Goal: Task Accomplishment & Management: Manage account settings

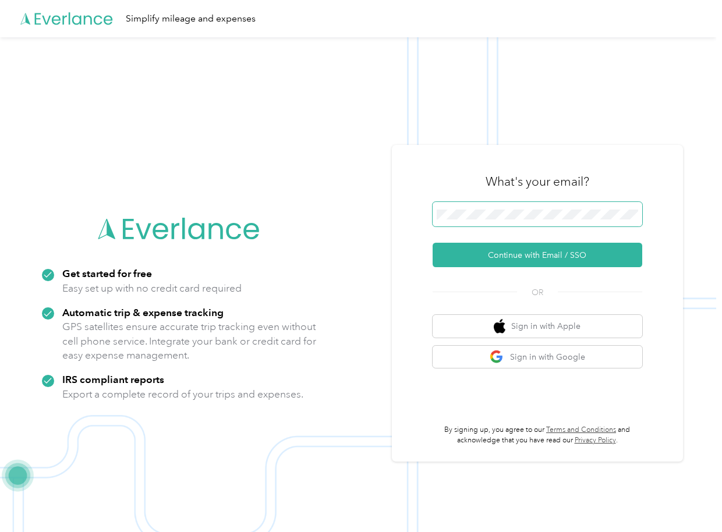
click at [542, 221] on span at bounding box center [536, 214] width 209 height 24
click at [432, 243] on button "Continue with Email / SSO" at bounding box center [536, 255] width 209 height 24
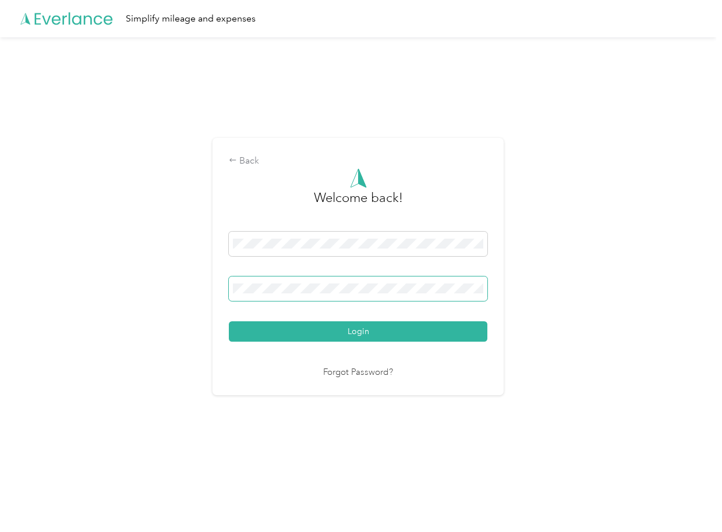
click at [229, 321] on button "Login" at bounding box center [358, 331] width 258 height 20
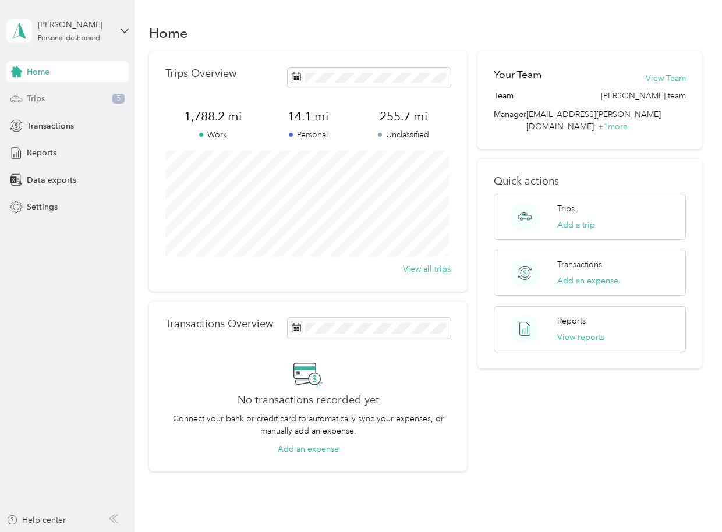
click at [41, 96] on span "Trips" at bounding box center [36, 99] width 18 height 12
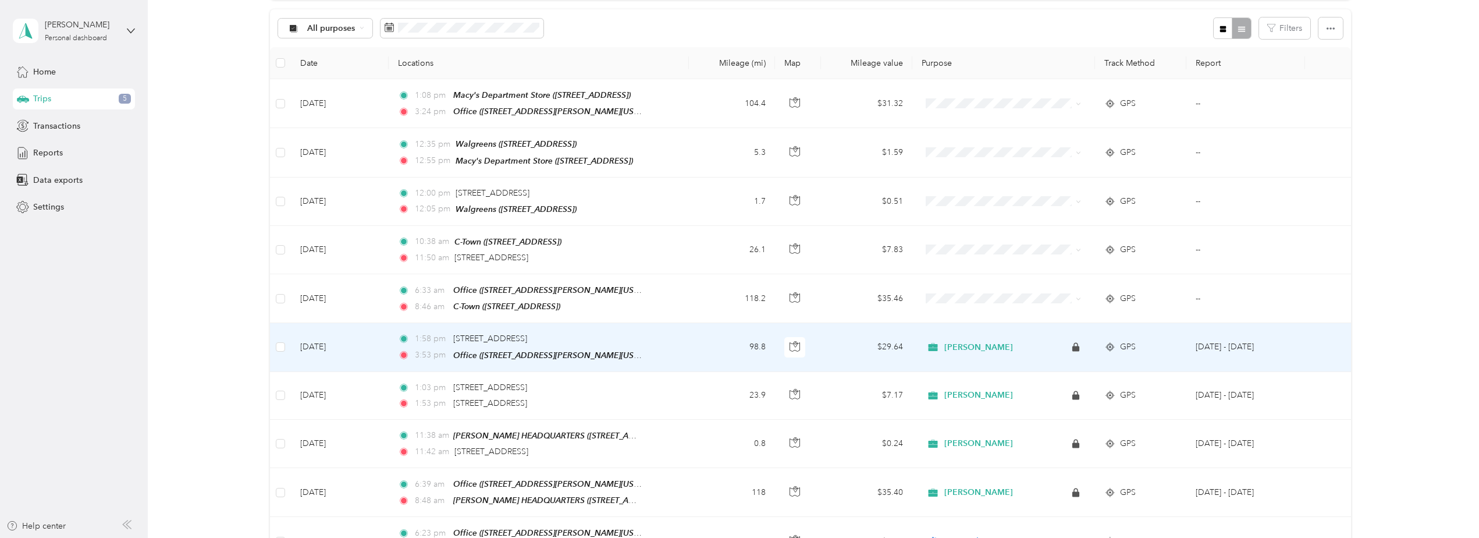
scroll to position [116, 0]
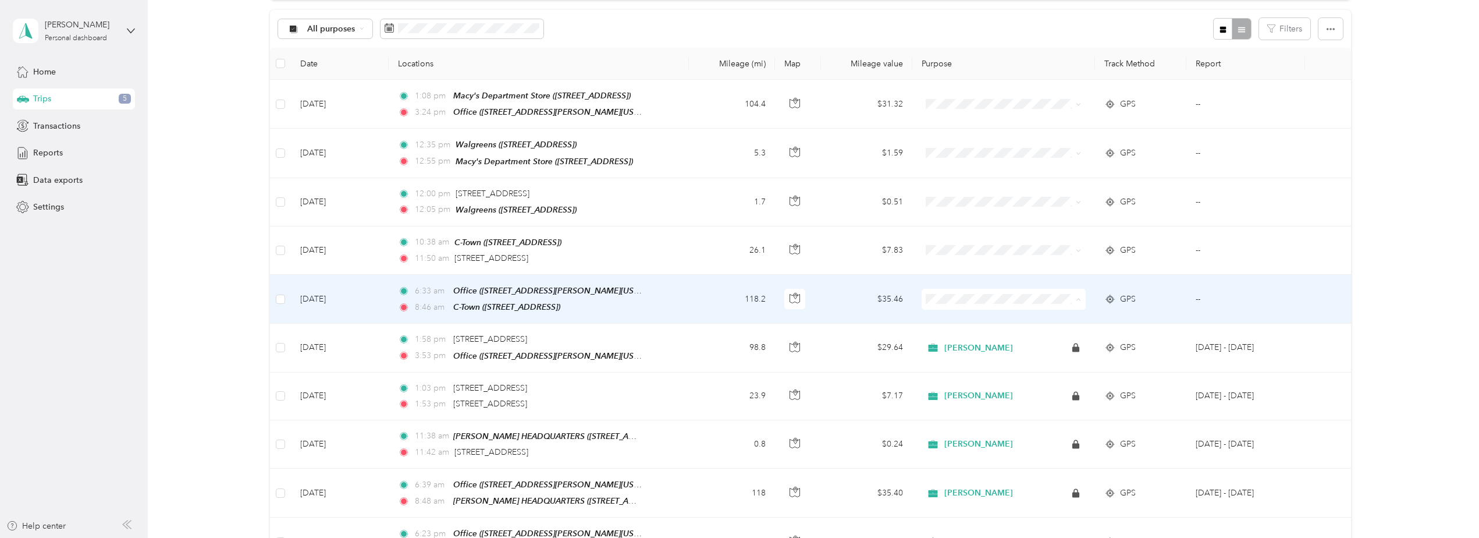
click at [721, 313] on span "[PERSON_NAME]" at bounding box center [1012, 317] width 127 height 12
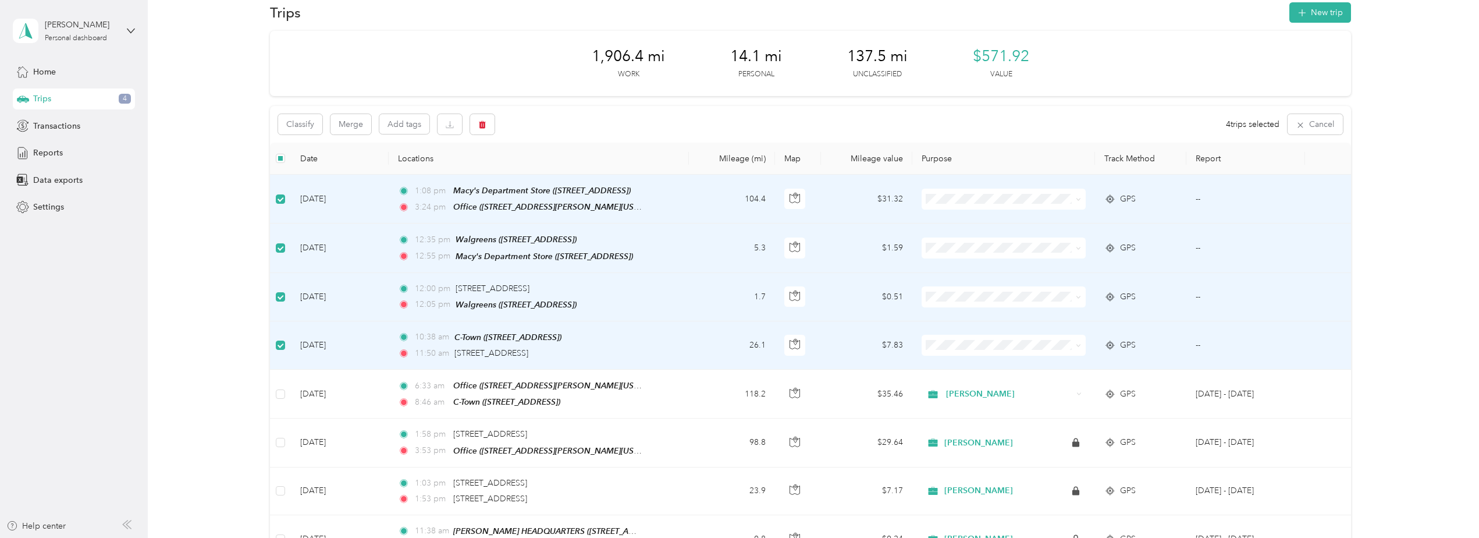
scroll to position [0, 0]
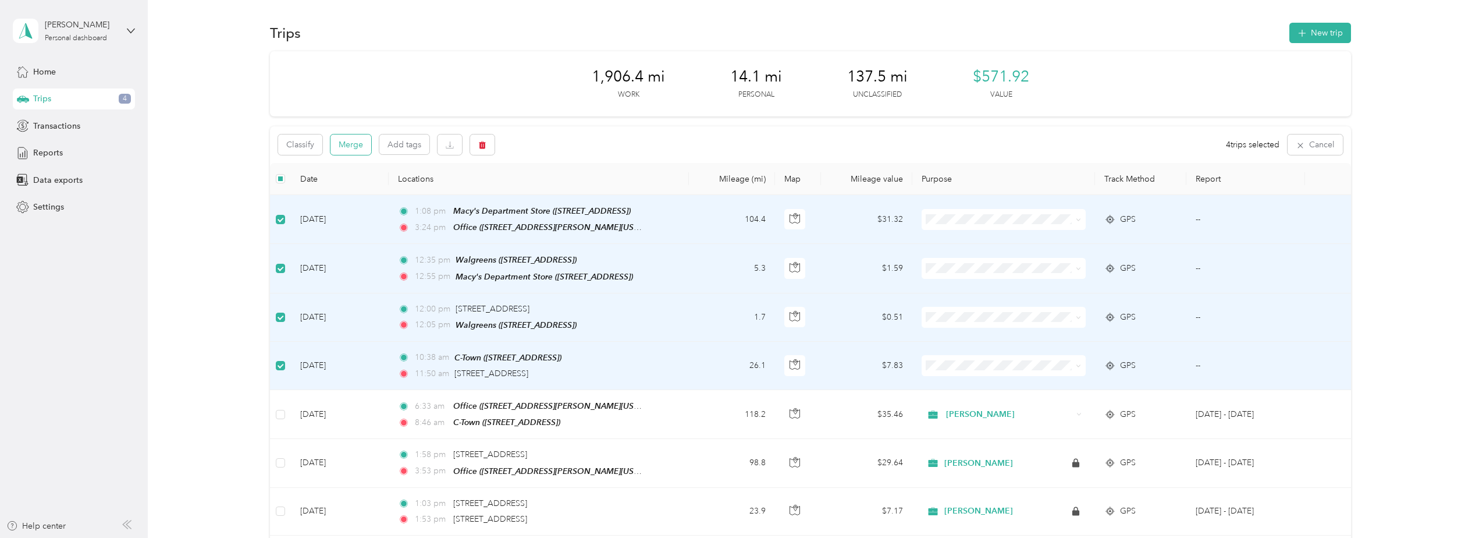
click at [353, 143] on button "Merge" at bounding box center [351, 144] width 41 height 20
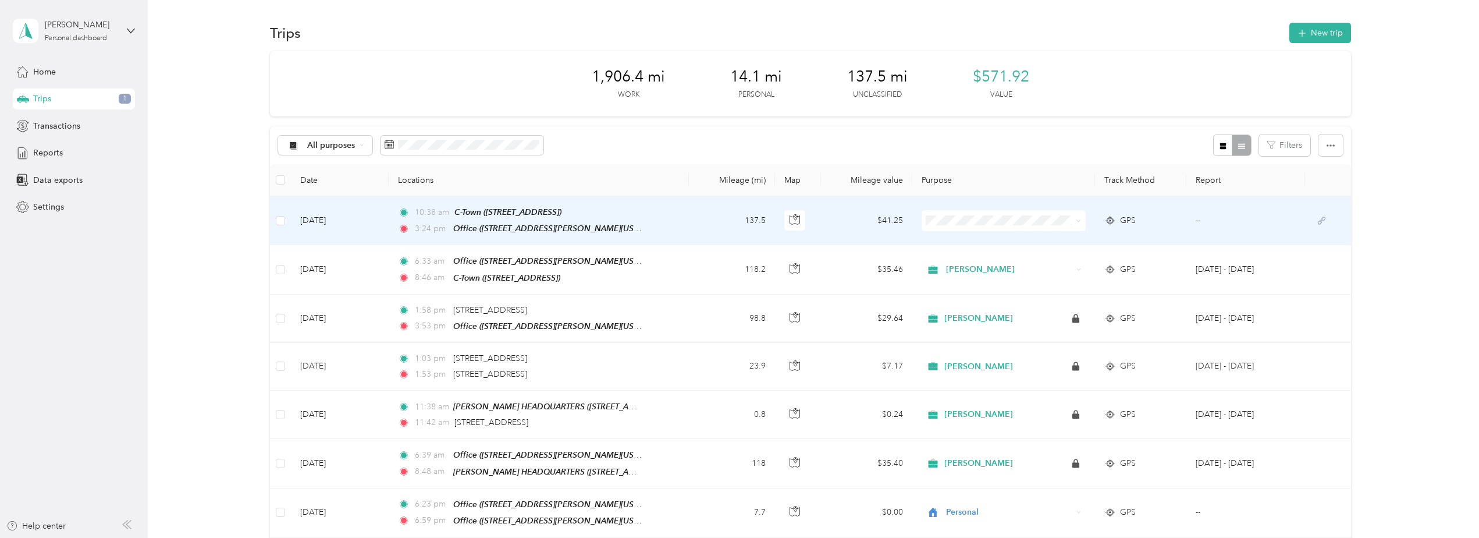
click at [721, 241] on span "[PERSON_NAME]" at bounding box center [1012, 238] width 127 height 12
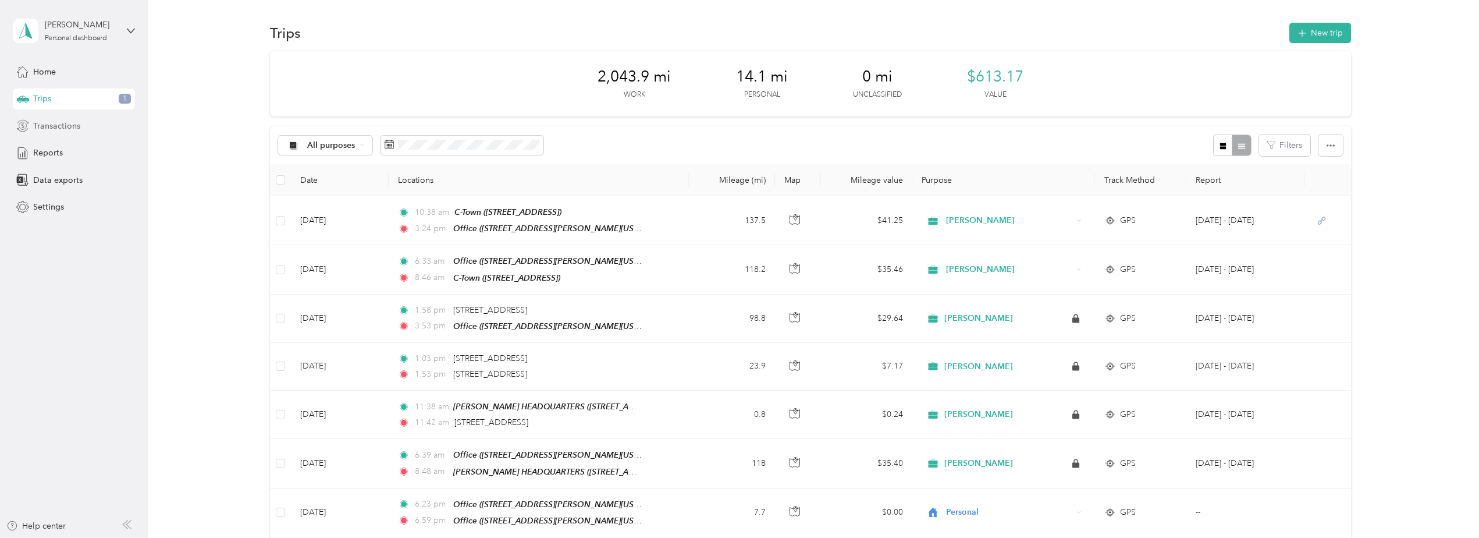
click at [54, 126] on span "Transactions" at bounding box center [56, 126] width 47 height 12
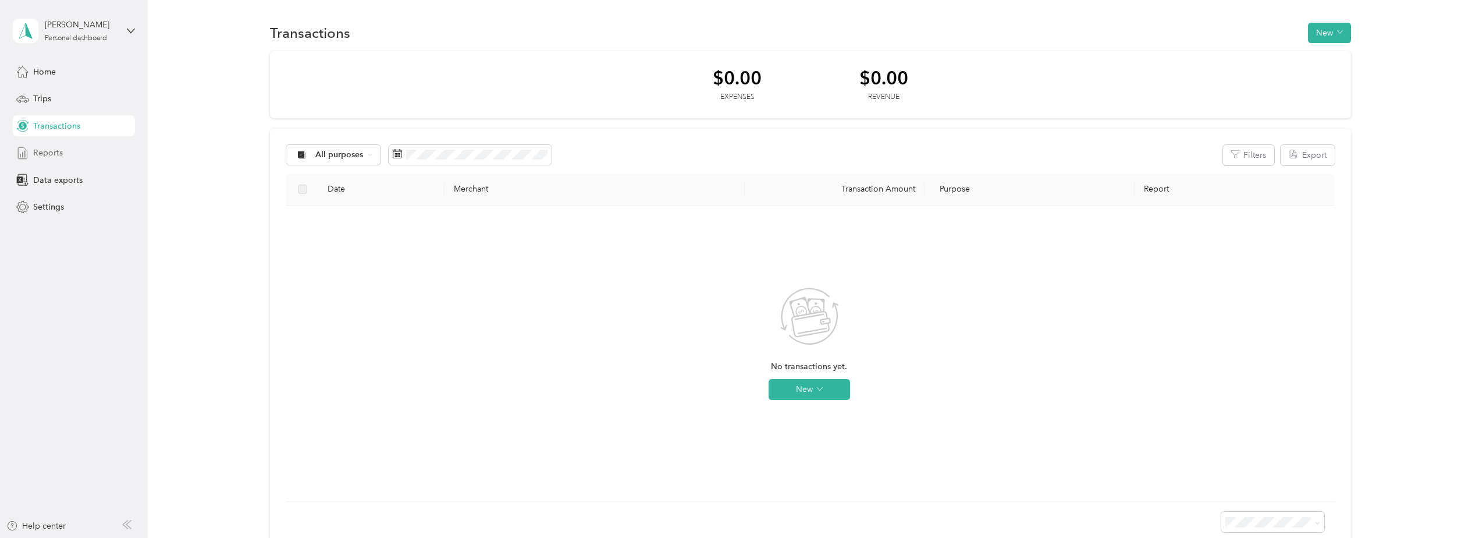
click at [52, 155] on span "Reports" at bounding box center [48, 153] width 30 height 12
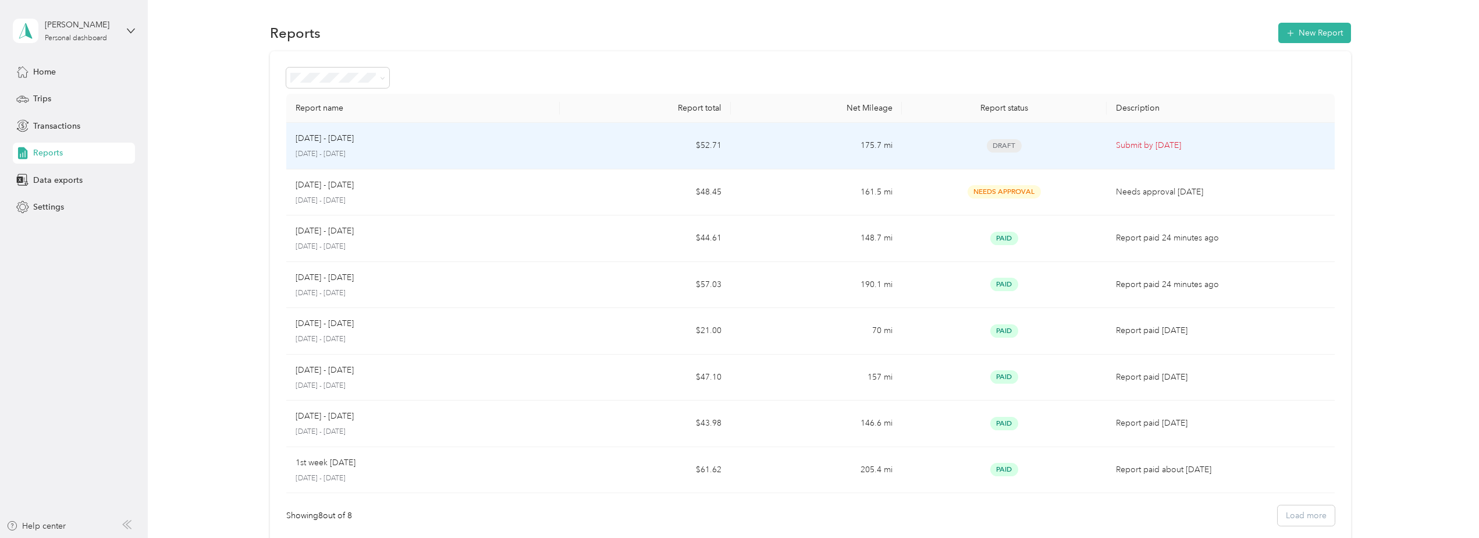
click at [721, 148] on span "Draft" at bounding box center [1004, 145] width 35 height 13
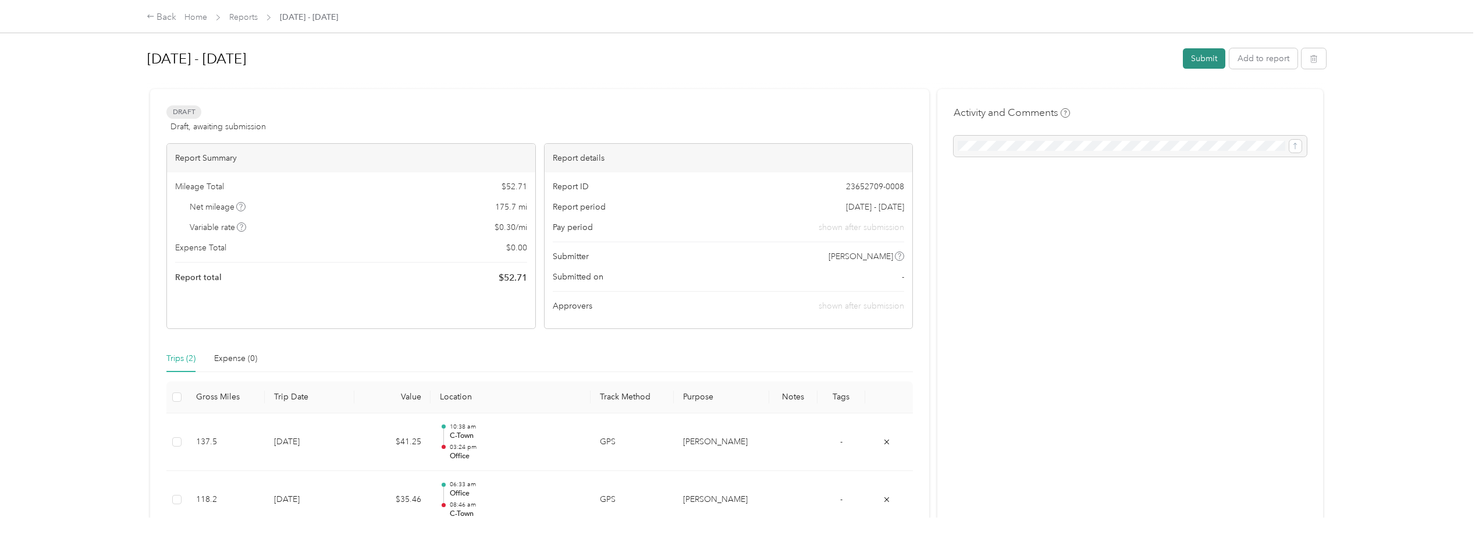
click at [721, 60] on button "Submit" at bounding box center [1204, 58] width 42 height 20
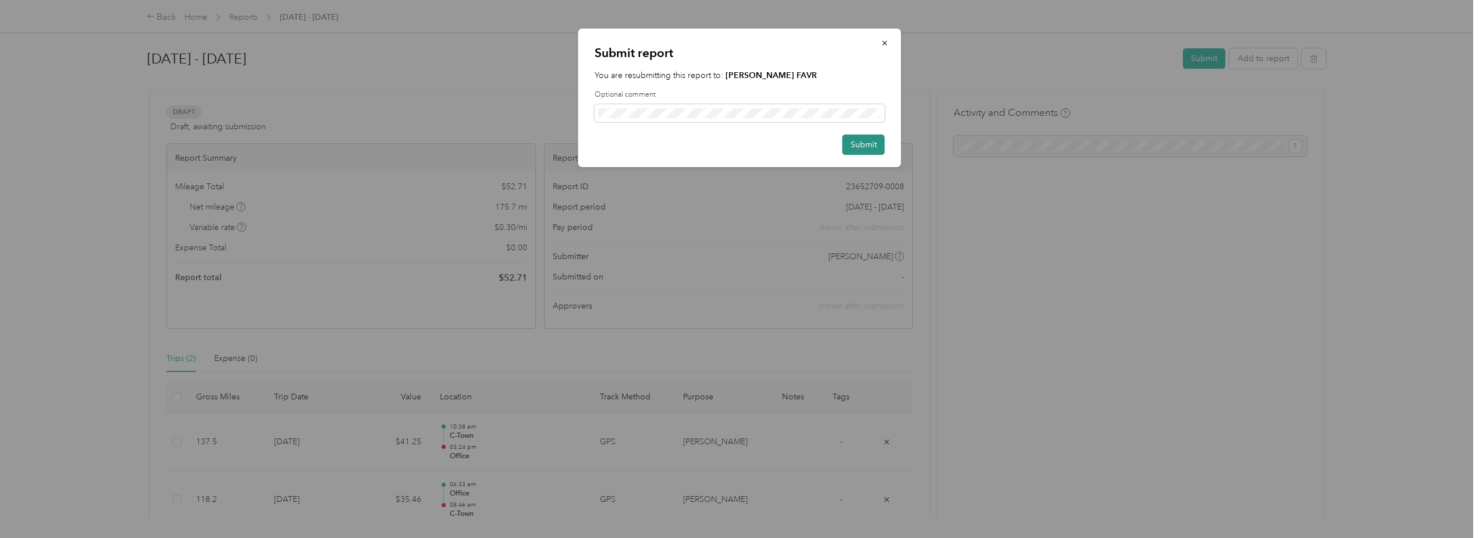
click at [721, 144] on button "Submit" at bounding box center [864, 144] width 42 height 20
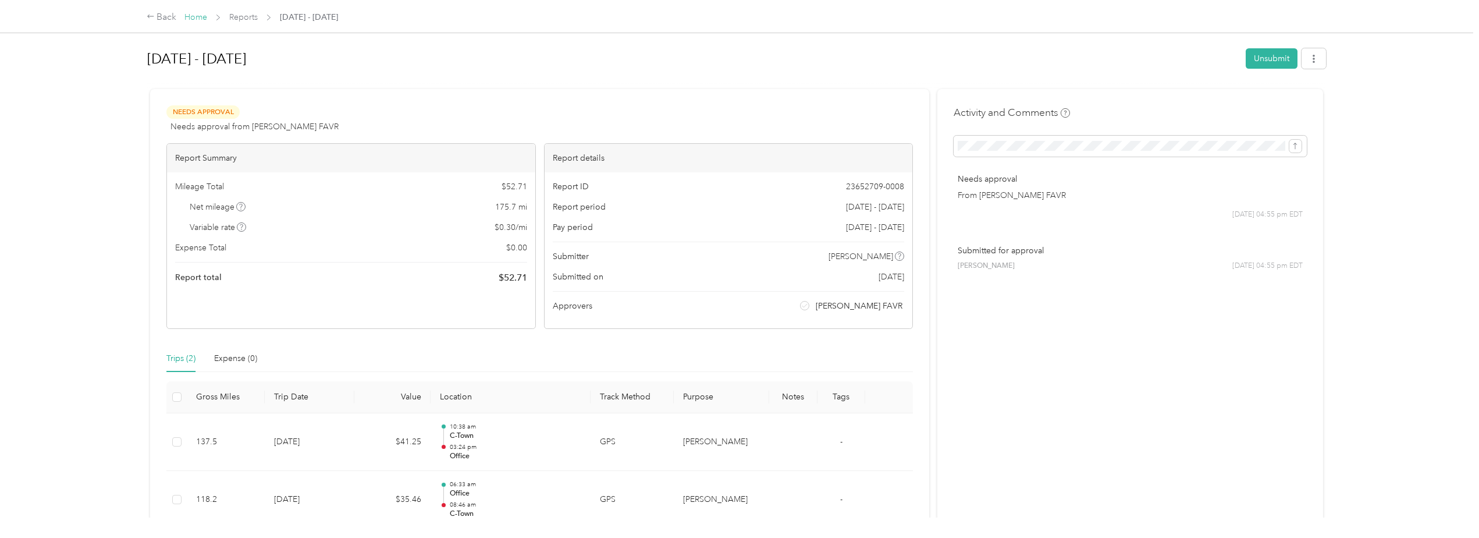
click at [191, 17] on link "Home" at bounding box center [195, 17] width 23 height 10
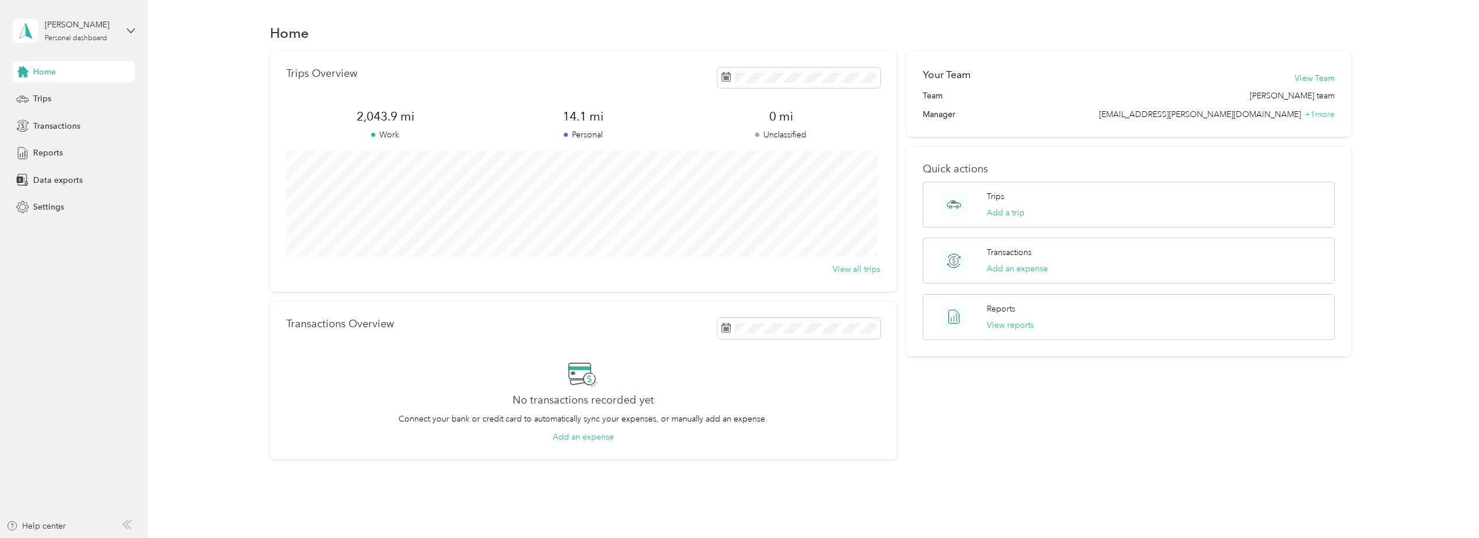
click at [134, 26] on div "[PERSON_NAME] Personal dashboard" at bounding box center [74, 30] width 122 height 41
click at [88, 94] on div "Log out" at bounding box center [168, 96] width 294 height 20
